Goal: Task Accomplishment & Management: Manage account settings

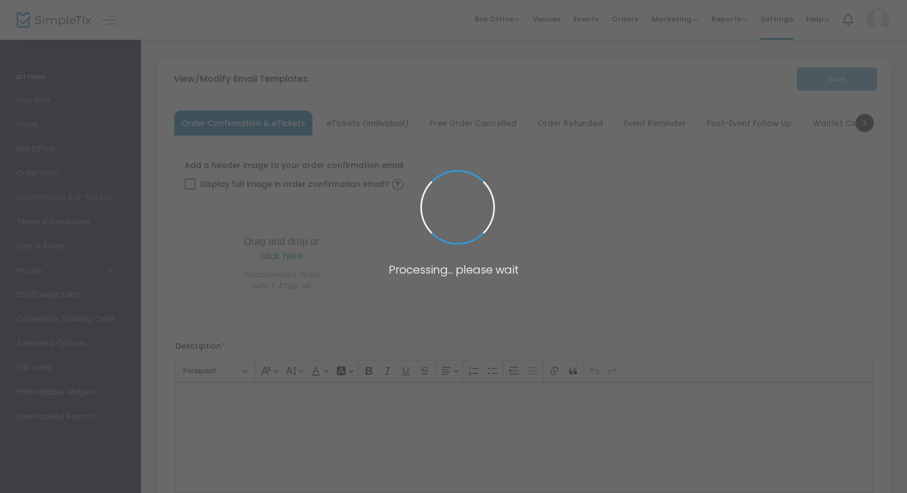
type input "[EMAIL_ADDRESS][DOMAIN_NAME]"
type input "Print or save this ticket to your phone!"
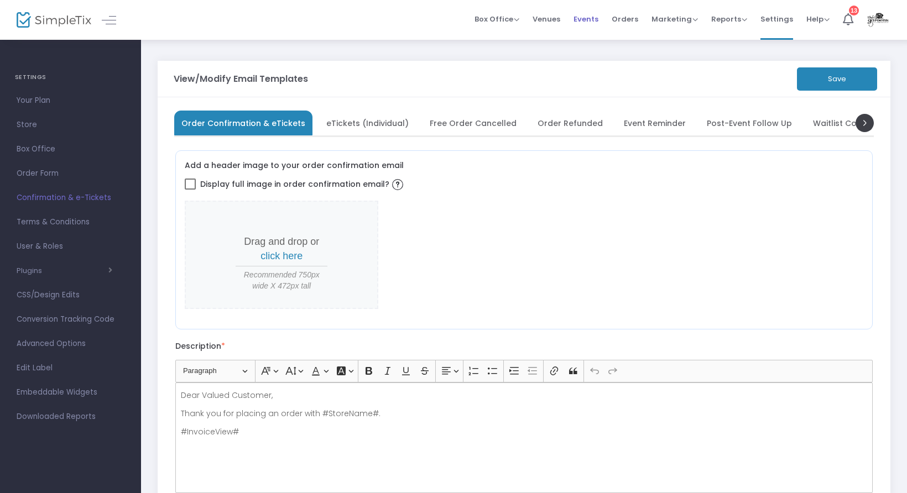
click at [584, 16] on span "Events" at bounding box center [586, 19] width 25 height 28
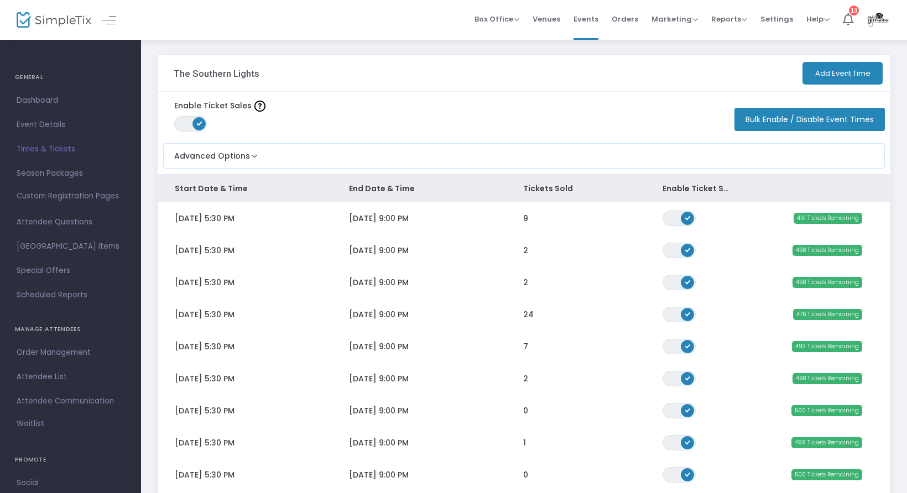
click at [819, 77] on button "Add Event Time" at bounding box center [843, 73] width 80 height 23
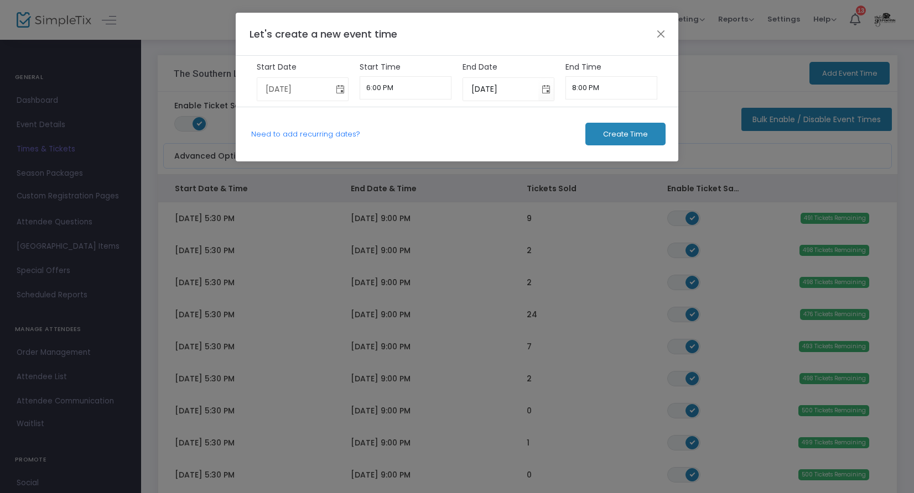
click at [343, 90] on span "Toggle calendar" at bounding box center [340, 89] width 18 height 18
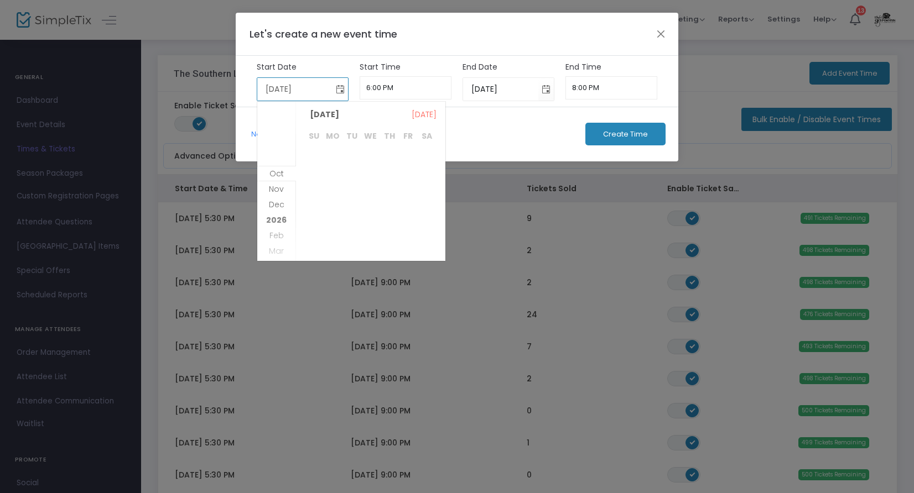
scroll to position [285, 0]
click at [282, 174] on span "Dec" at bounding box center [276, 173] width 15 height 11
click at [371, 183] on span "10" at bounding box center [370, 181] width 19 height 19
type input "12/10/2025"
type input "6:00 PM"
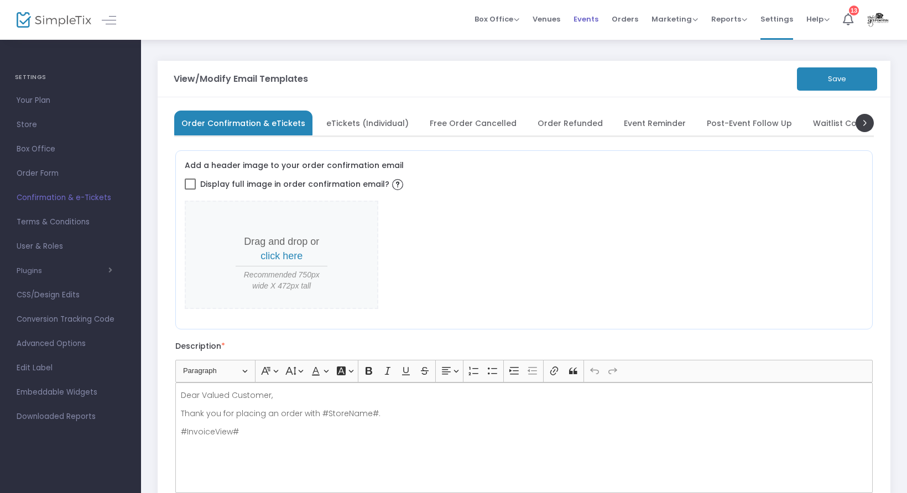
click at [596, 18] on span "Events" at bounding box center [586, 19] width 25 height 28
